Goal: Task Accomplishment & Management: Use online tool/utility

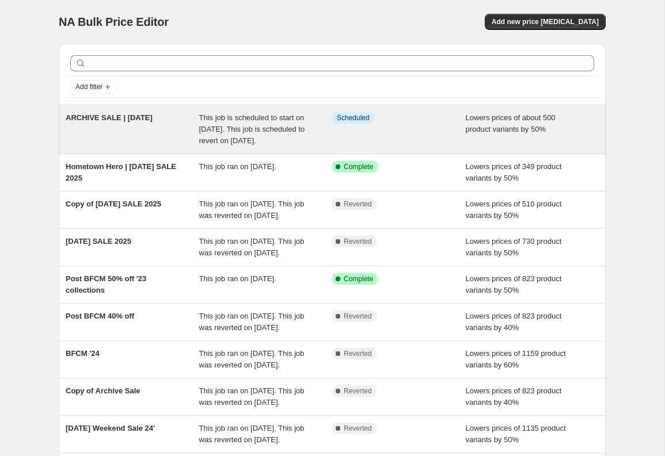
click at [148, 135] on div "ARCHIVE SALE | [DATE]" at bounding box center [133, 129] width 134 height 35
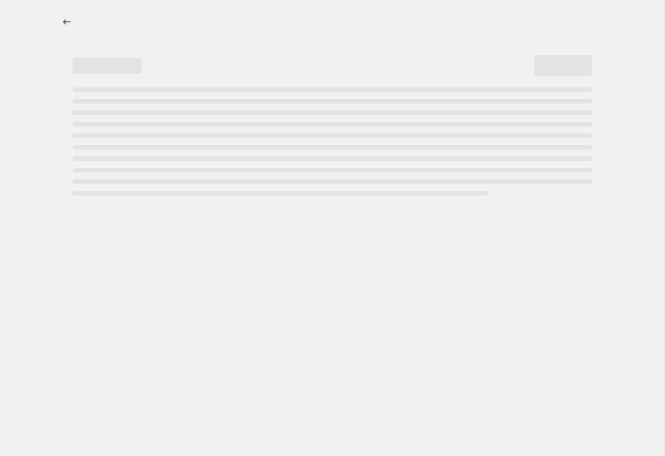
select select "percentage"
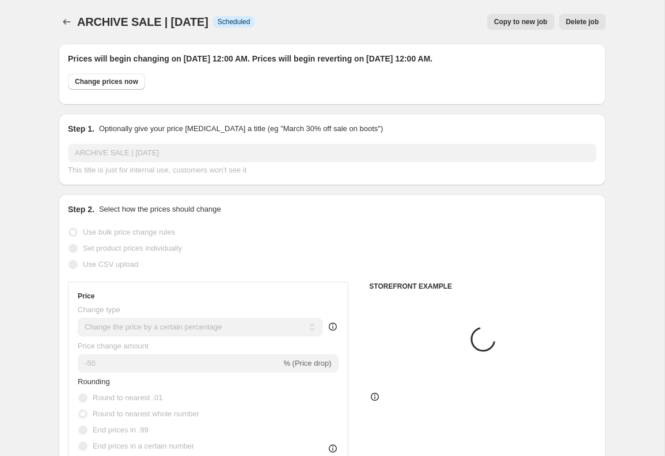
select select "collection"
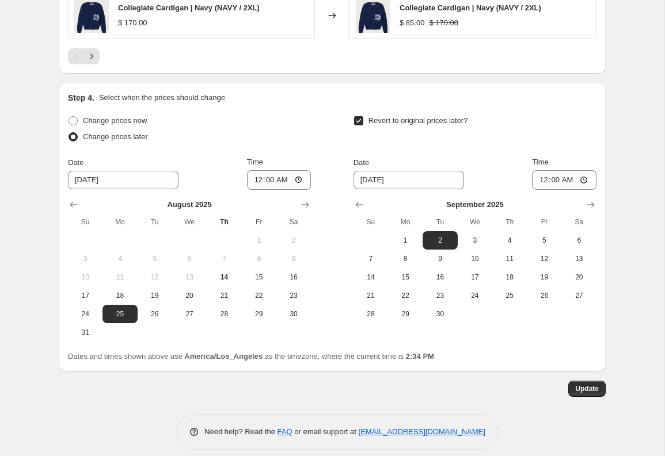
scroll to position [1124, 0]
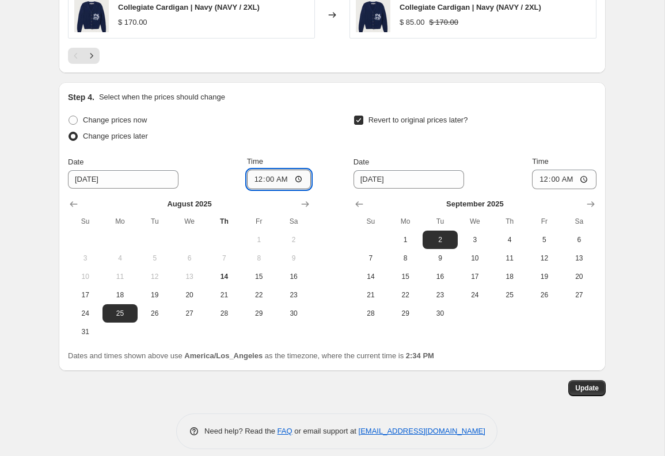
click at [261, 180] on input "00:00" at bounding box center [279, 180] width 64 height 20
type input "09:00"
click at [467, 142] on div "Revert to original prices later?" at bounding box center [474, 129] width 243 height 35
click at [583, 388] on span "Update" at bounding box center [587, 388] width 24 height 9
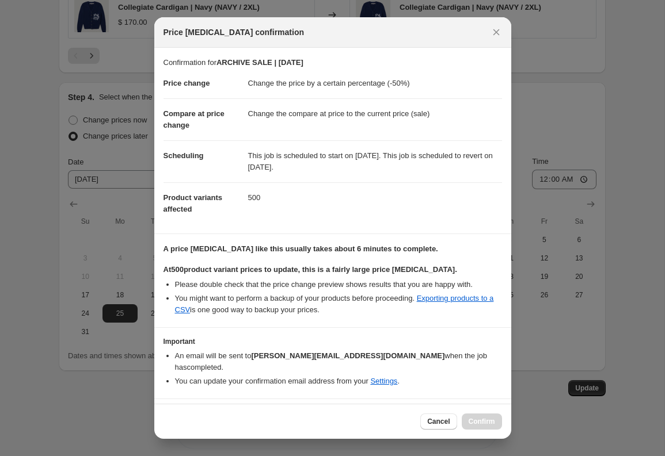
scroll to position [18, 0]
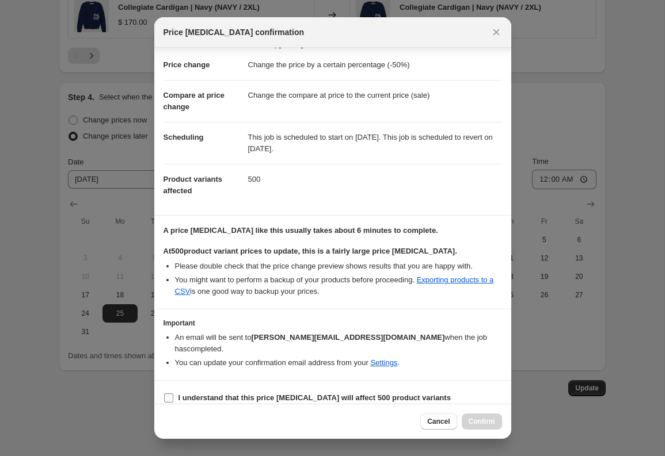
click at [170, 394] on input "I understand that this price [MEDICAL_DATA] will affect 500 product variants" at bounding box center [168, 398] width 9 height 9
checkbox input "true"
click at [477, 420] on span "Confirm" at bounding box center [481, 421] width 26 height 9
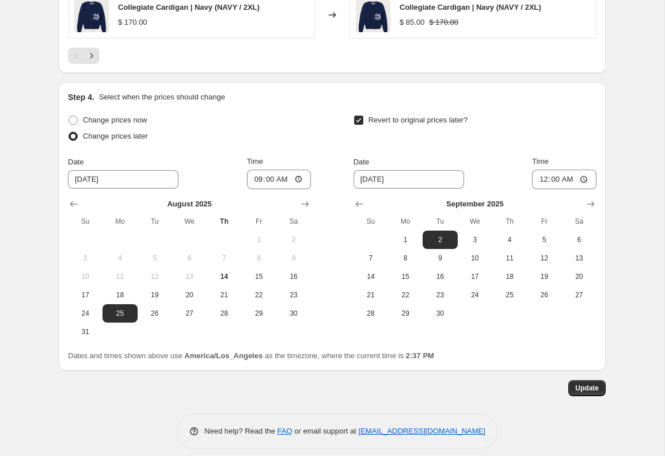
scroll to position [1115, 0]
